Goal: Find contact information: Find contact information

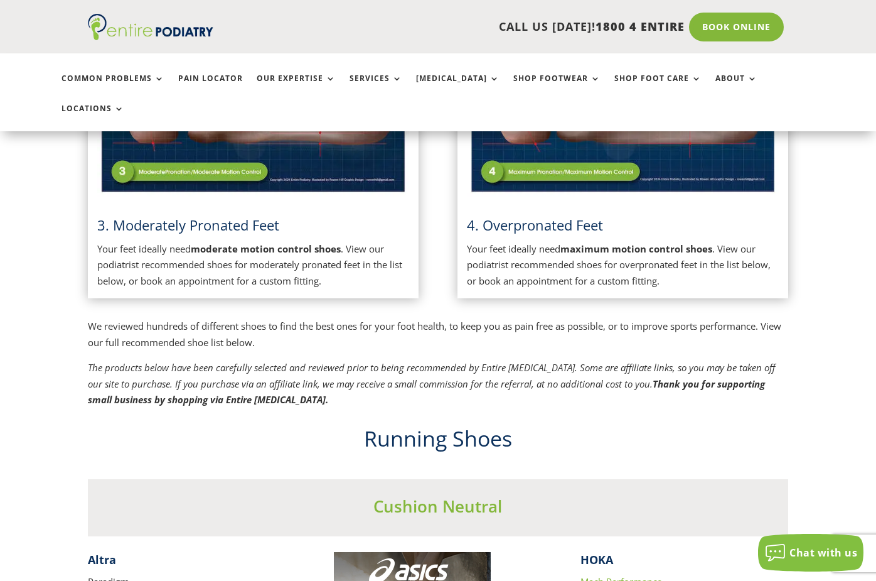
scroll to position [803, 0]
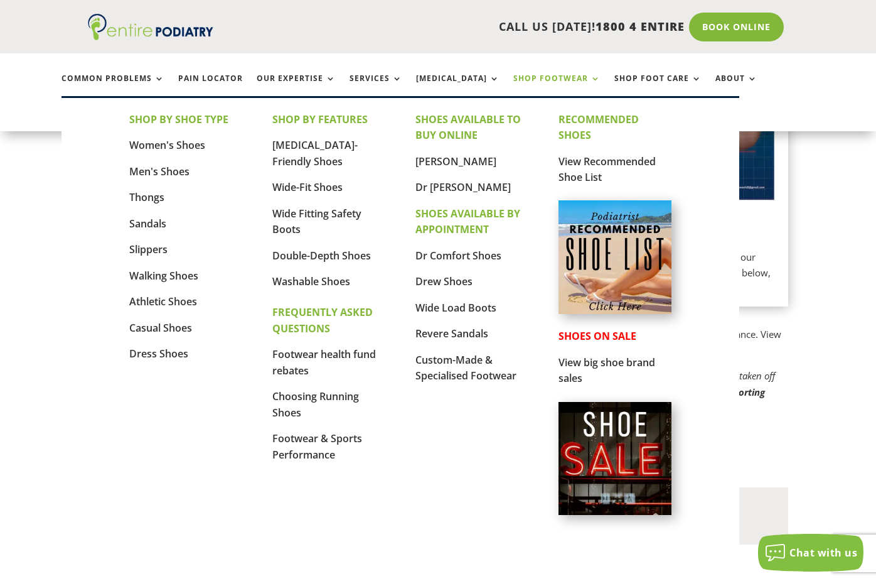
click at [538, 80] on link "Shop Footwear" at bounding box center [556, 87] width 87 height 27
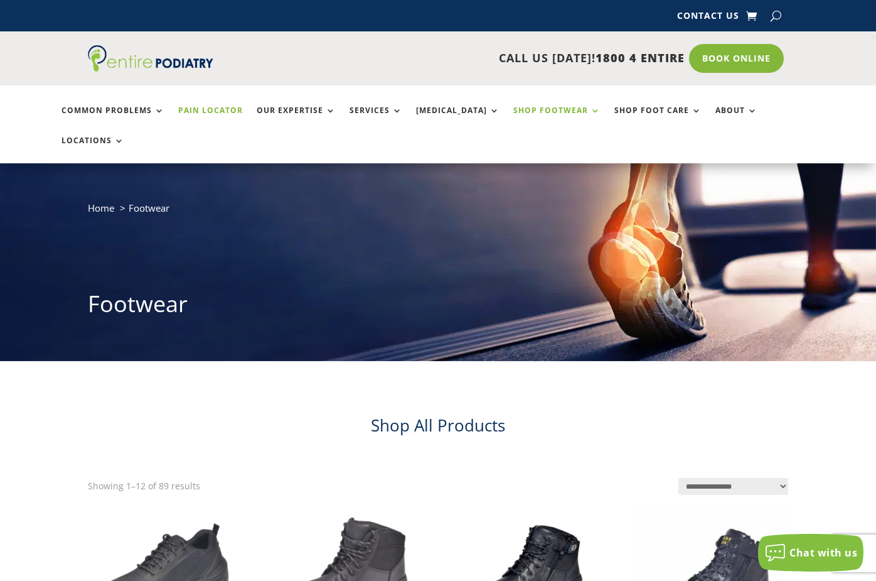
click at [217, 108] on link "Pain Locator" at bounding box center [210, 119] width 65 height 27
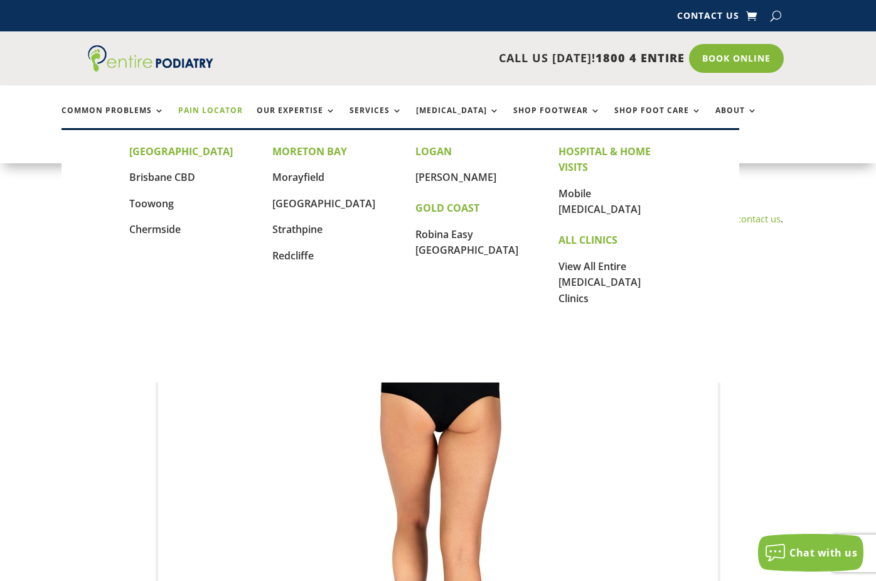
click at [571, 259] on p "View All Entire [MEDICAL_DATA] Clinics" at bounding box center [615, 283] width 113 height 48
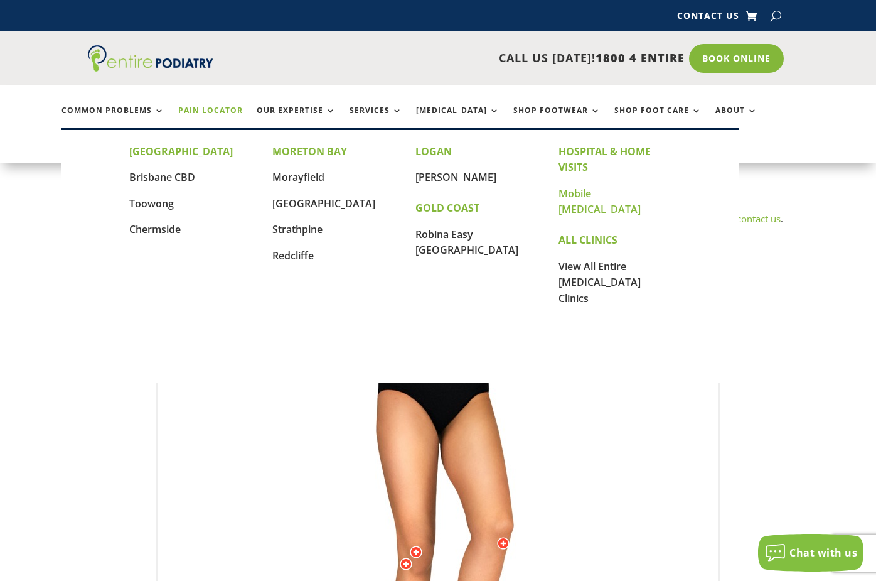
click at [611, 195] on link "Mobile [MEDICAL_DATA]" at bounding box center [600, 201] width 82 height 30
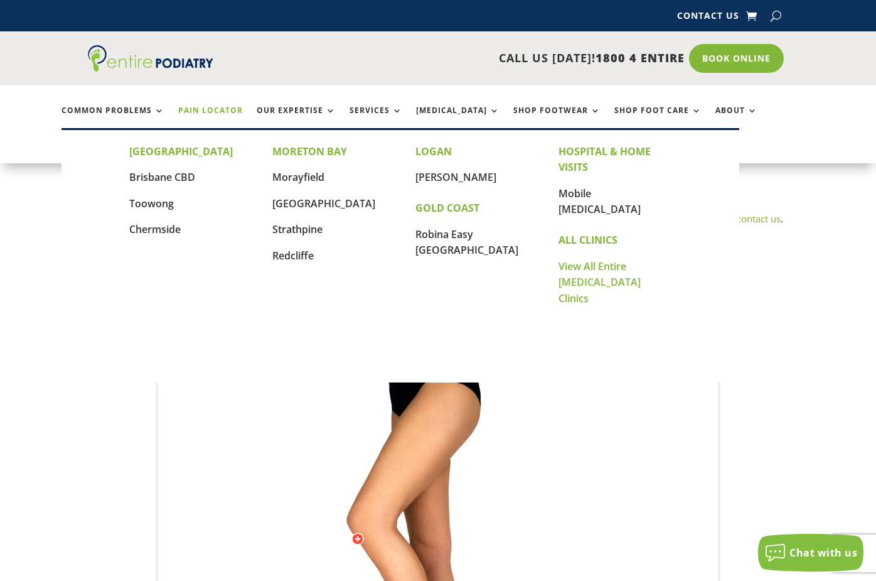
click at [582, 259] on link "View All Entire [MEDICAL_DATA] Clinics" at bounding box center [600, 282] width 82 height 46
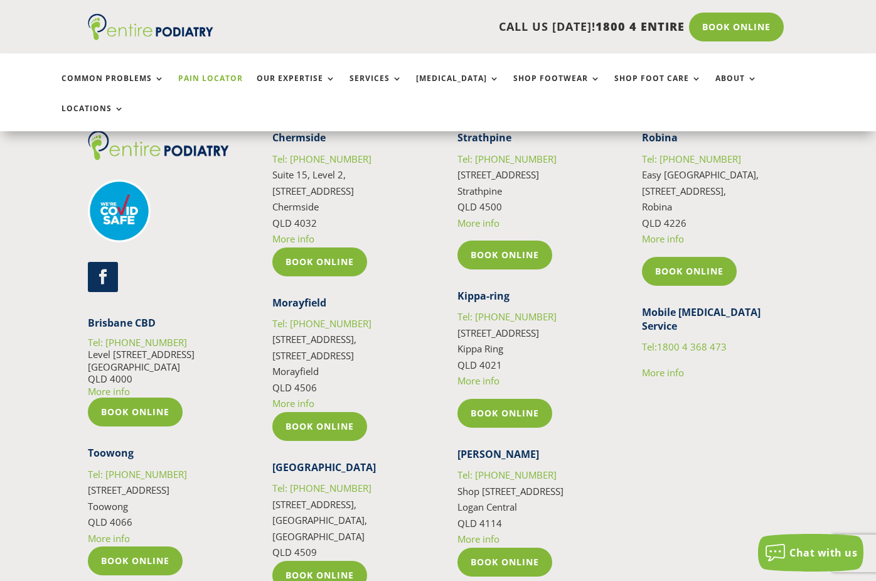
scroll to position [2812, 0]
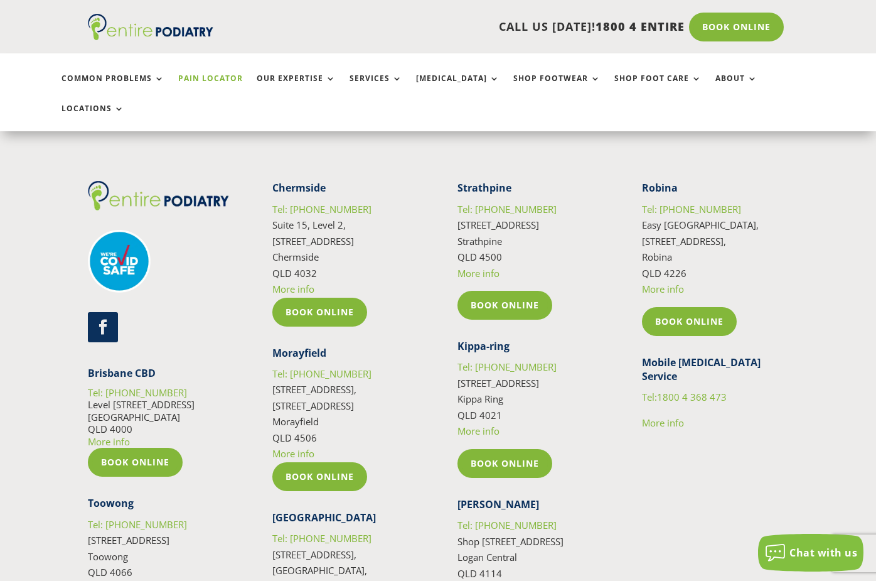
drag, startPoint x: 274, startPoint y: 217, endPoint x: 313, endPoint y: 243, distance: 47.5
click at [313, 243] on p "Tel: [PHONE_NUMBER][GEOGRAPHIC_DATA][STREET_ADDRESS] More info" at bounding box center [345, 249] width 146 height 96
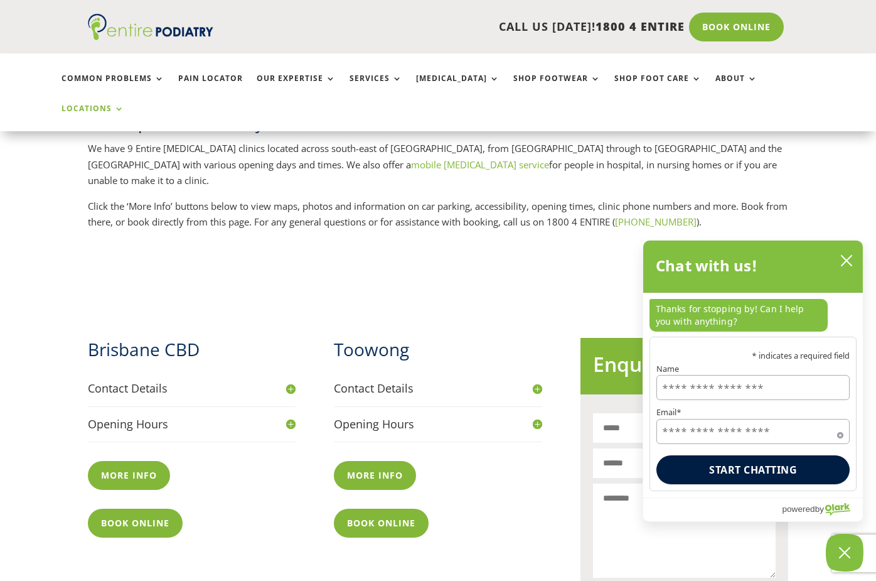
scroll to position [452, 0]
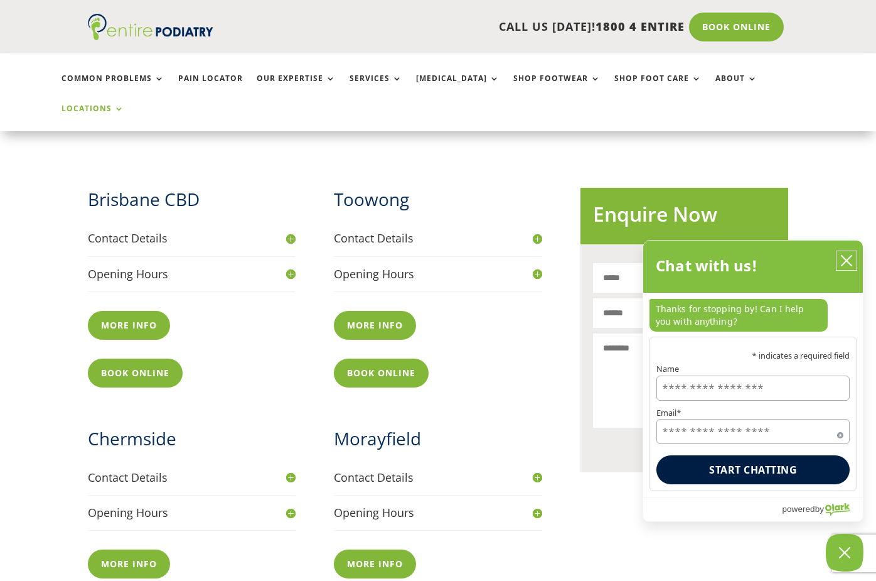
click at [844, 259] on icon "close chatbox" at bounding box center [847, 260] width 10 height 10
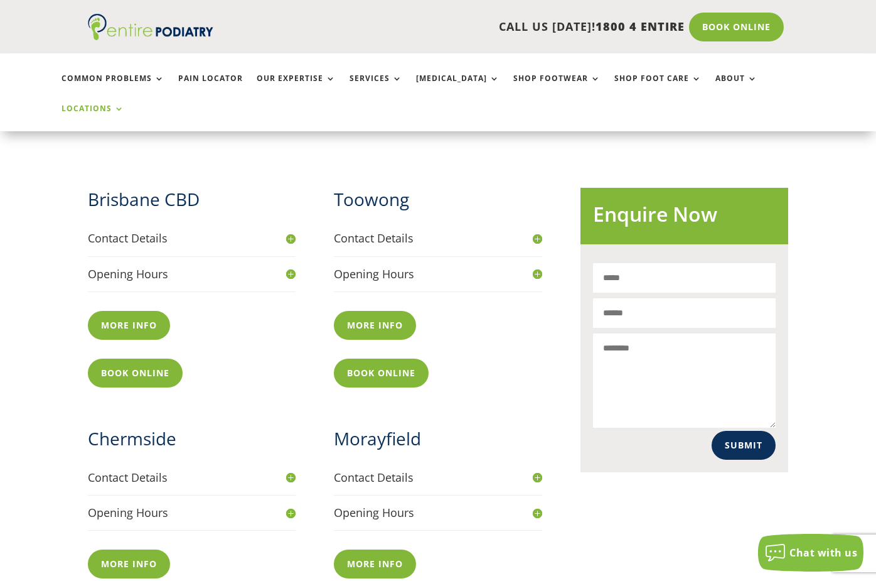
click at [536, 266] on h4 "Opening Hours" at bounding box center [438, 274] width 208 height 16
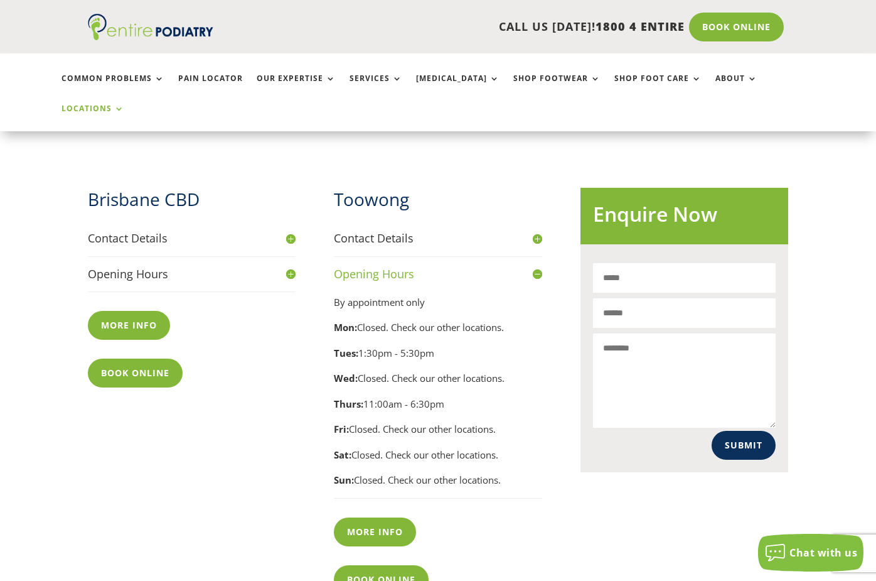
scroll to position [502, 0]
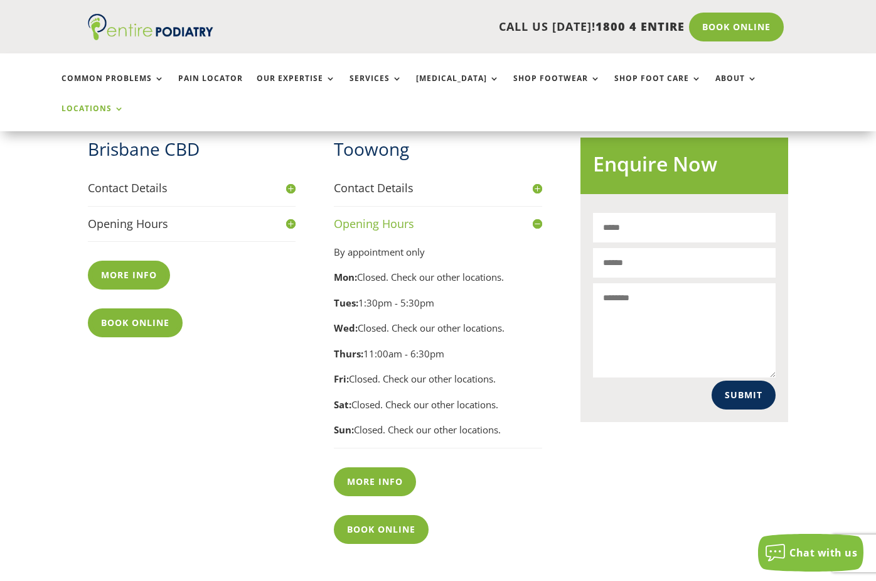
drag, startPoint x: 446, startPoint y: 312, endPoint x: 366, endPoint y: 312, distance: 80.3
click at [366, 346] on p "Thurs: 11:00am - 6:30pm" at bounding box center [438, 359] width 208 height 26
click at [365, 346] on p "Thurs: 11:00am - 6:30pm" at bounding box center [438, 359] width 208 height 26
drag, startPoint x: 365, startPoint y: 307, endPoint x: 506, endPoint y: 317, distance: 141.0
click at [506, 346] on p "Thurs: 11:00am - 6:30pm" at bounding box center [438, 359] width 208 height 26
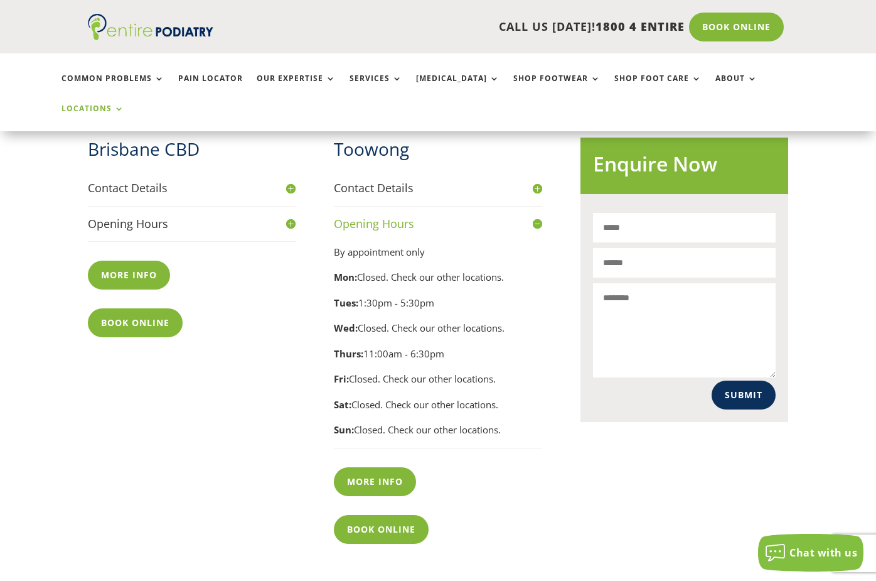
click at [497, 346] on p "Thurs: 11:00am - 6:30pm" at bounding box center [438, 359] width 208 height 26
click at [373, 515] on link "Book Online" at bounding box center [384, 529] width 101 height 29
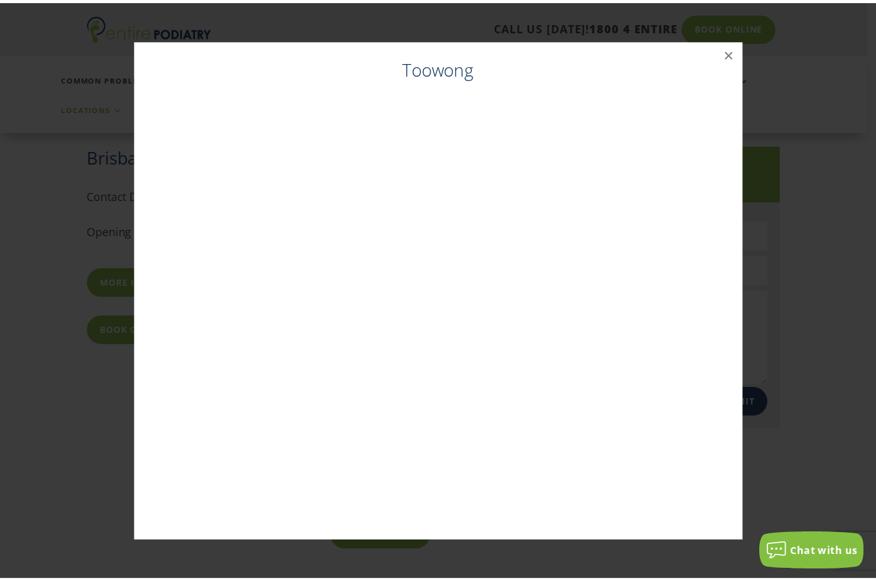
scroll to position [494, 0]
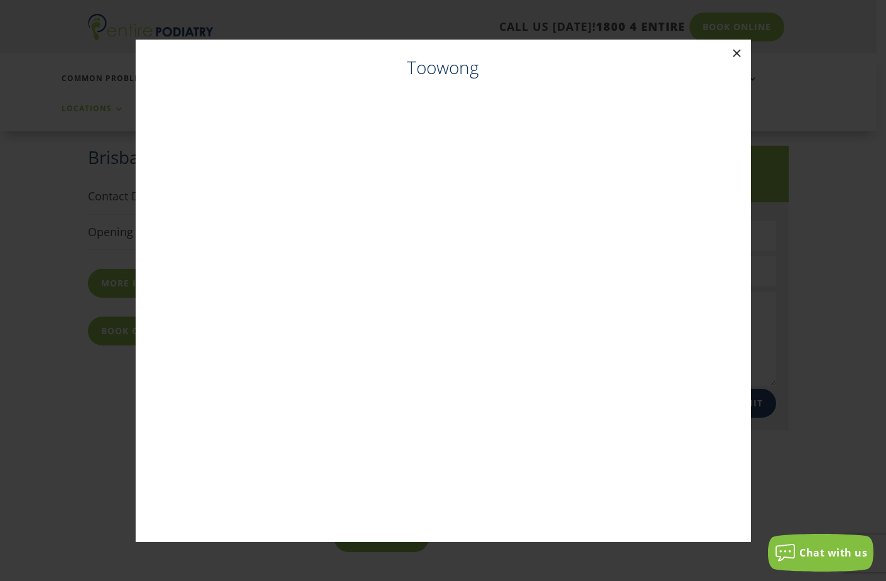
click at [734, 55] on button "×" at bounding box center [737, 54] width 28 height 28
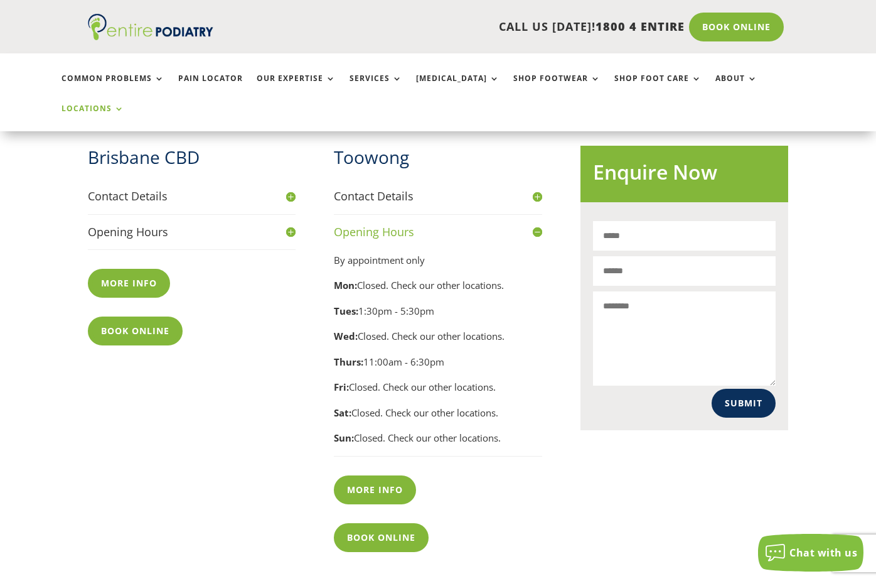
click at [539, 188] on h4 "Contact Details" at bounding box center [438, 196] width 208 height 16
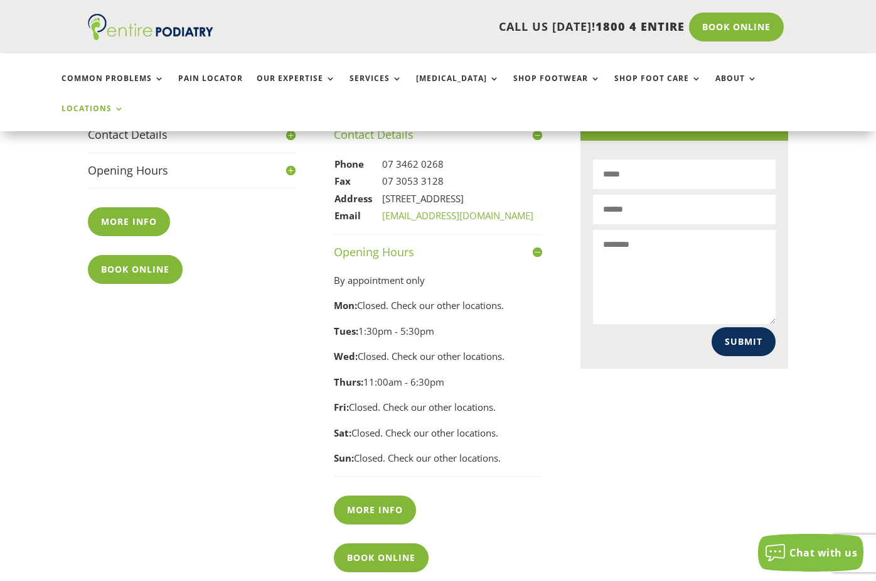
scroll to position [343, 0]
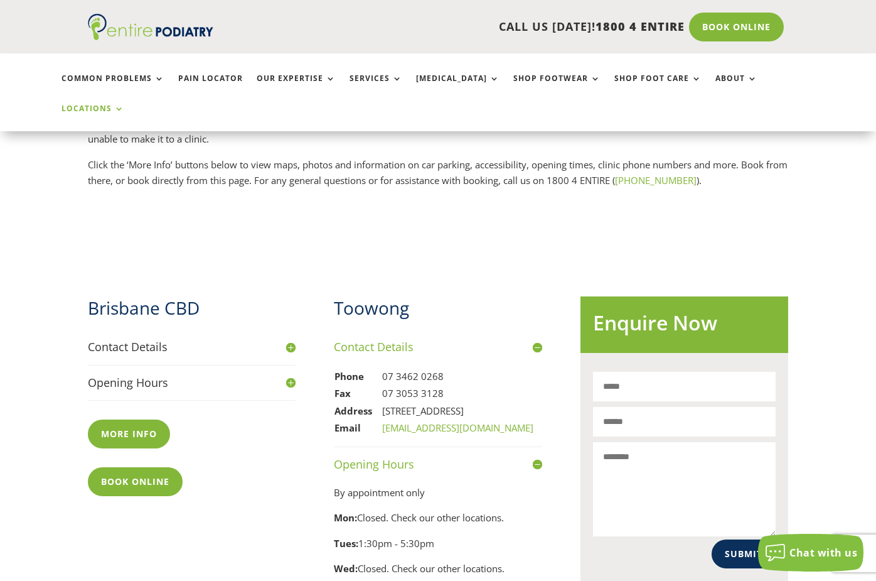
click at [539, 339] on h4 "Contact Details" at bounding box center [438, 347] width 208 height 16
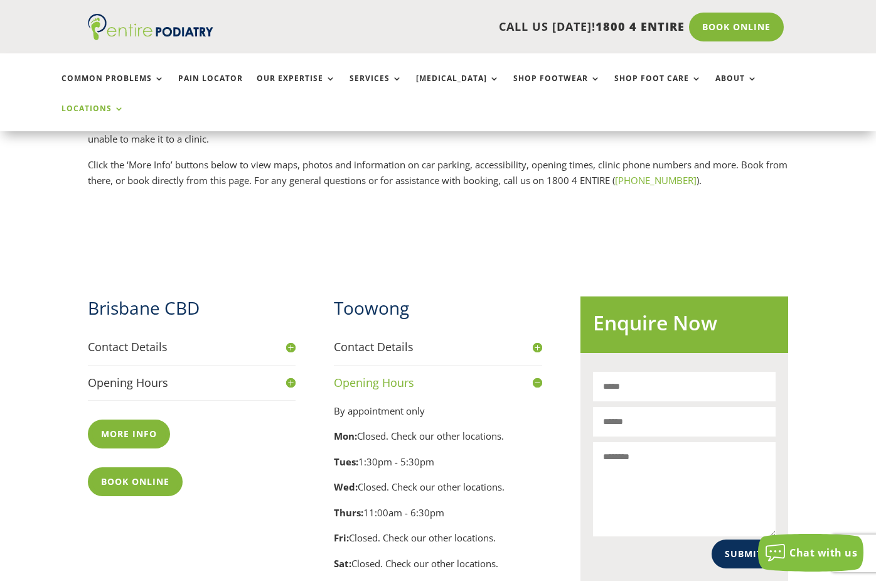
click at [541, 375] on h4 "Opening Hours" at bounding box center [438, 383] width 208 height 16
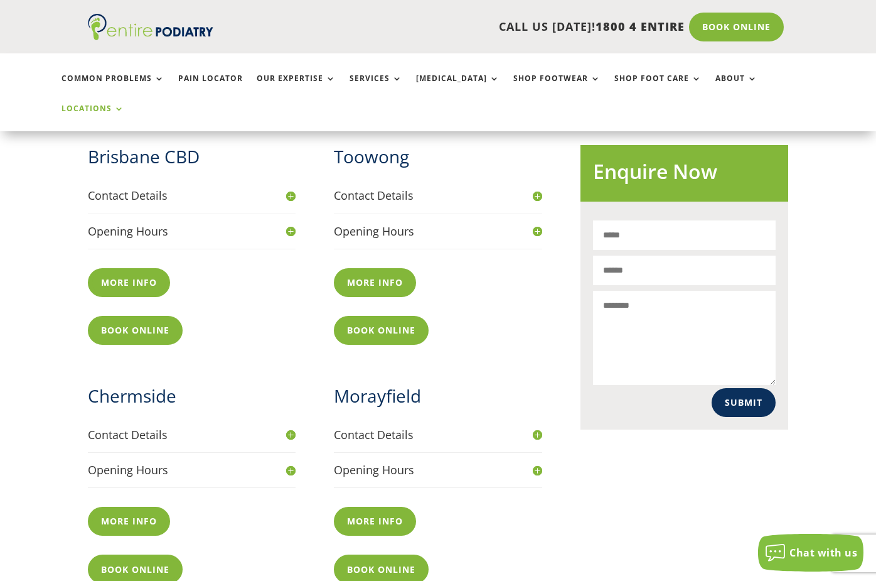
scroll to position [645, 0]
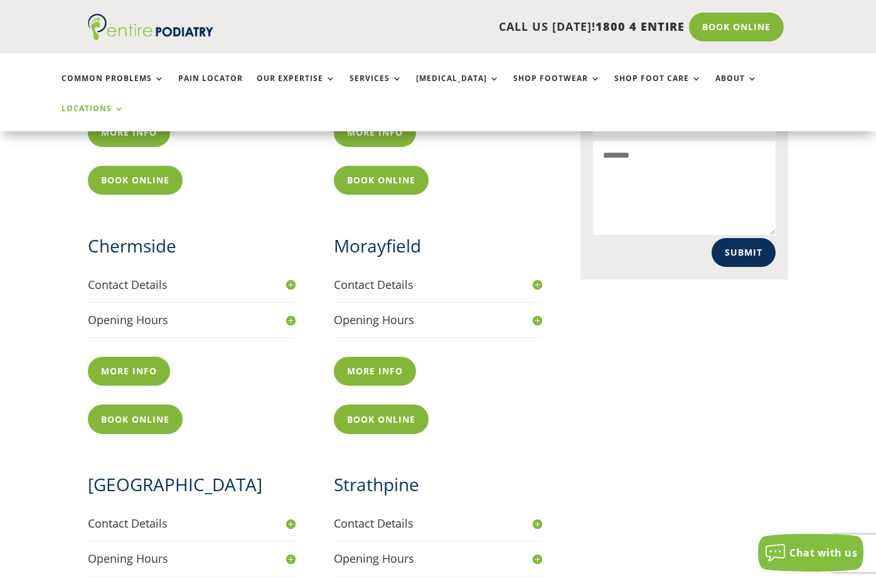
click at [299, 240] on div "Chermside Contact Details Phone 07 3359 8836 Fax 07 3350 2822 Address Suite 15,…" at bounding box center [315, 333] width 454 height 239
click at [291, 277] on h4 "Contact Details" at bounding box center [192, 285] width 208 height 16
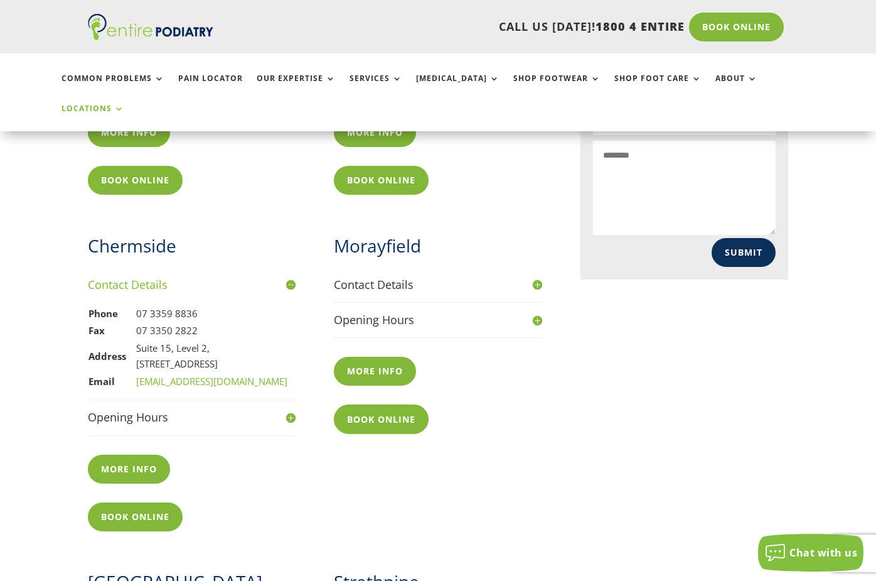
click at [291, 277] on h4 "Contact Details" at bounding box center [192, 285] width 208 height 16
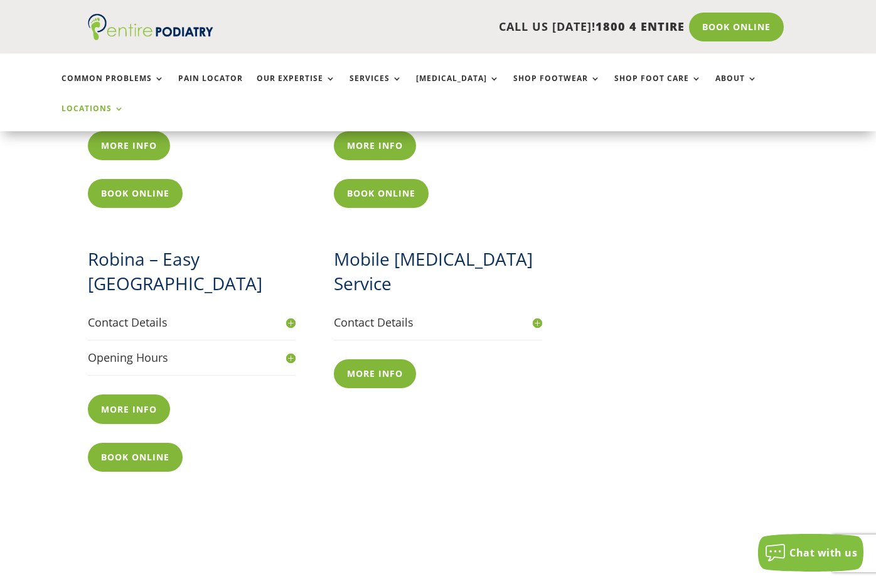
scroll to position [1448, 0]
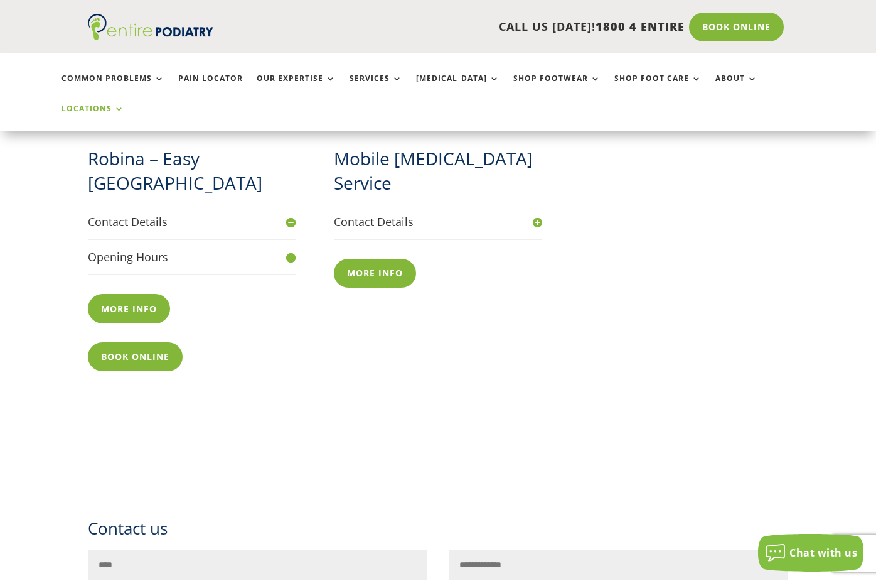
click at [533, 214] on h4 "Contact Details" at bounding box center [438, 222] width 208 height 16
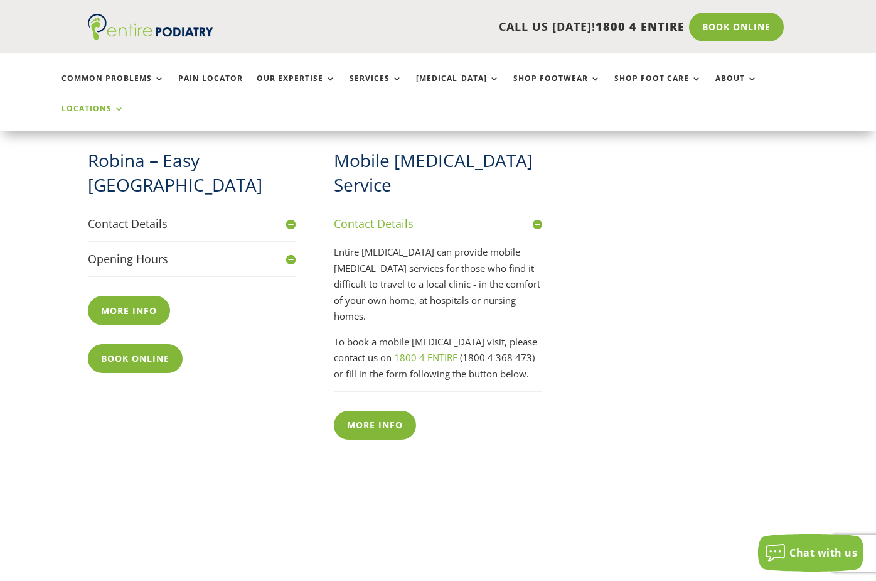
scroll to position [1348, 0]
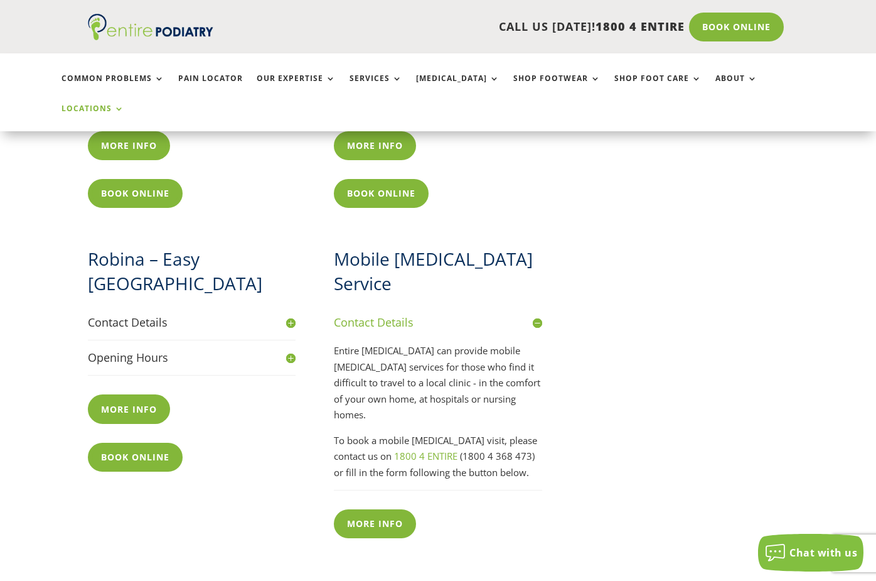
click at [534, 314] on h4 "Contact Details" at bounding box center [438, 322] width 208 height 16
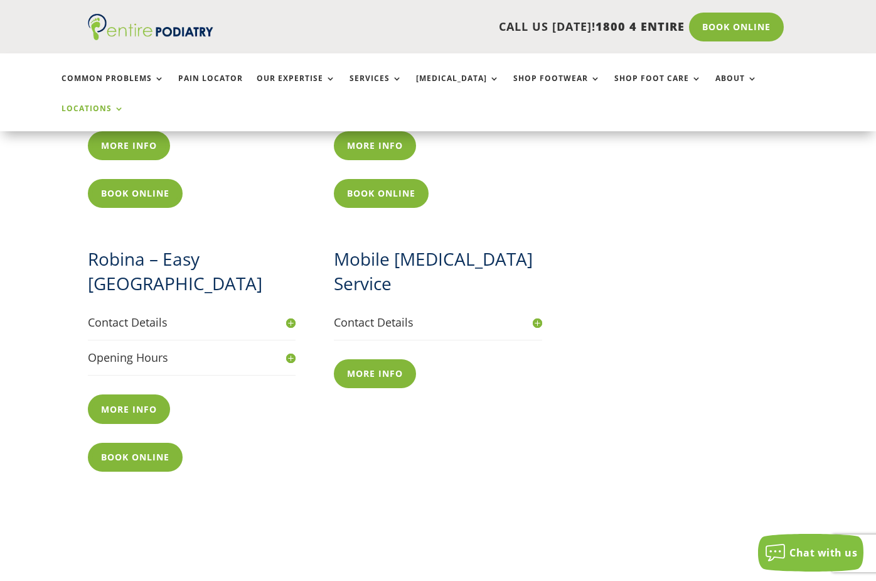
click at [290, 314] on h4 "Contact Details" at bounding box center [192, 322] width 208 height 16
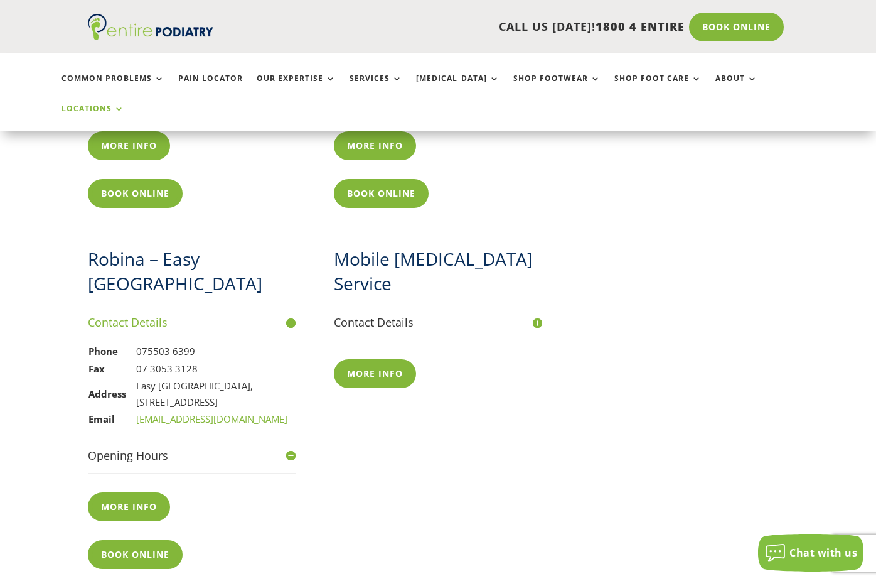
click at [290, 314] on h4 "Contact Details" at bounding box center [192, 322] width 208 height 16
